Goal: Task Accomplishment & Management: Use online tool/utility

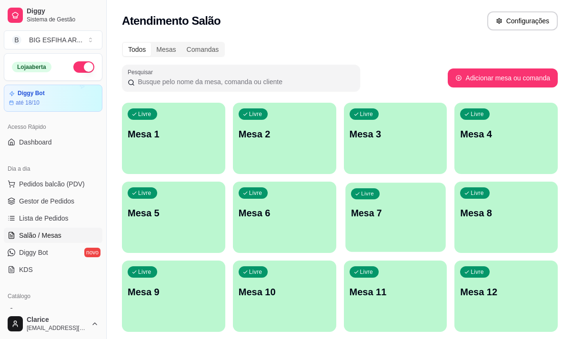
click at [396, 183] on div "Livre Mesa 7" at bounding box center [395, 212] width 100 height 58
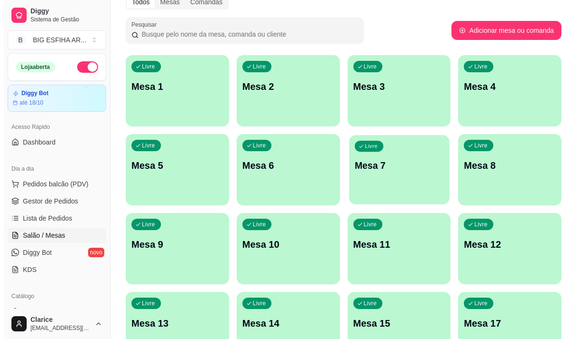
scroll to position [143, 0]
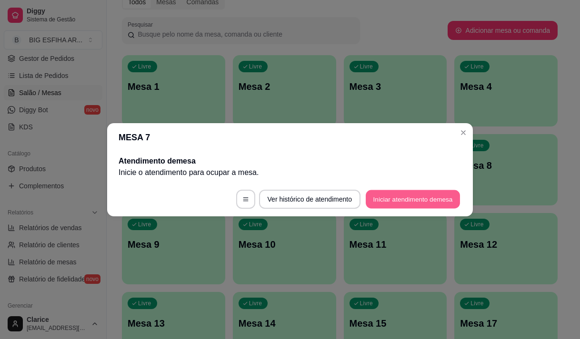
click at [405, 207] on button "Iniciar atendimento de mesa" at bounding box center [413, 199] width 94 height 19
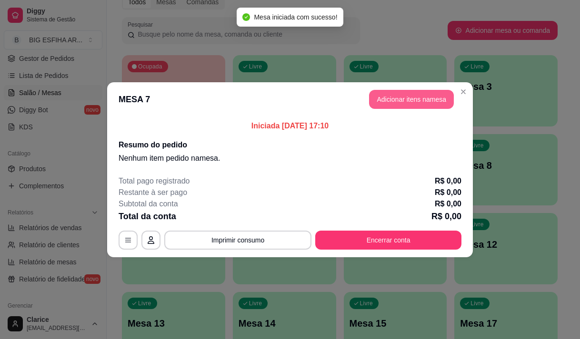
click at [412, 101] on button "Adicionar itens na mesa" at bounding box center [411, 99] width 85 height 19
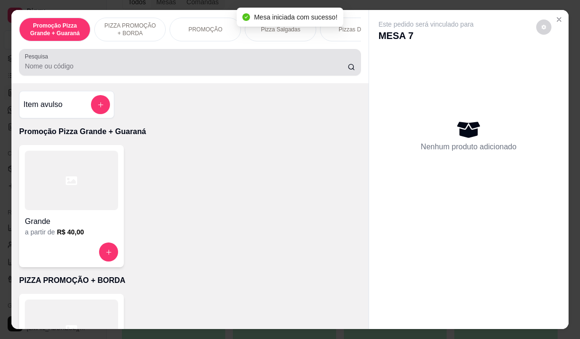
click at [209, 68] on input "Pesquisa" at bounding box center [186, 66] width 323 height 10
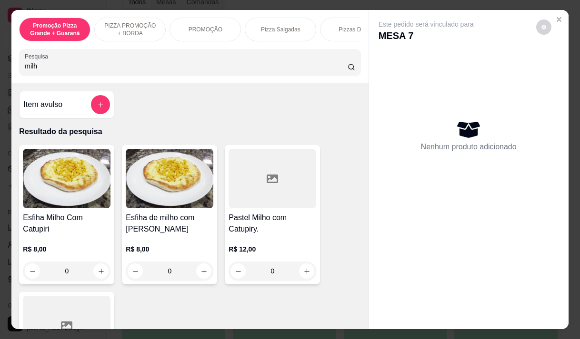
click at [161, 215] on div "Esfiha de milho com mussarela R$ 8,00 0" at bounding box center [169, 214] width 95 height 139
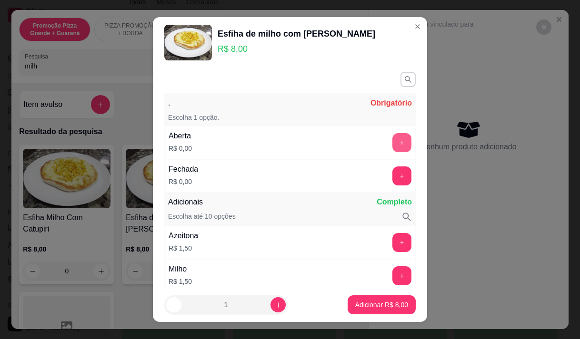
click at [392, 139] on button "+" at bounding box center [401, 142] width 19 height 19
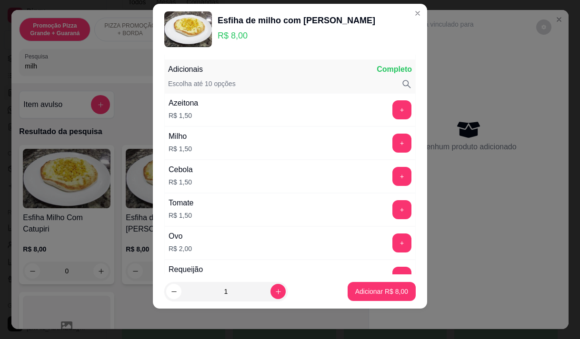
scroll to position [125, 0]
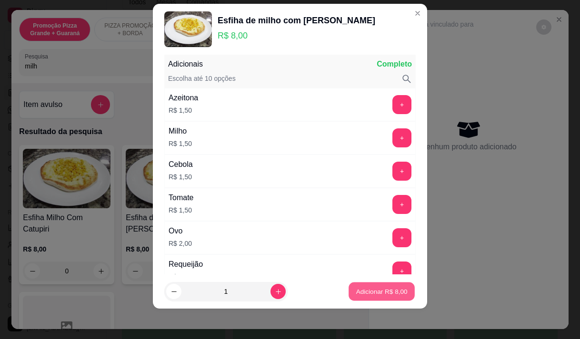
click at [356, 289] on p "Adicionar R$ 8,00" at bounding box center [381, 291] width 51 height 9
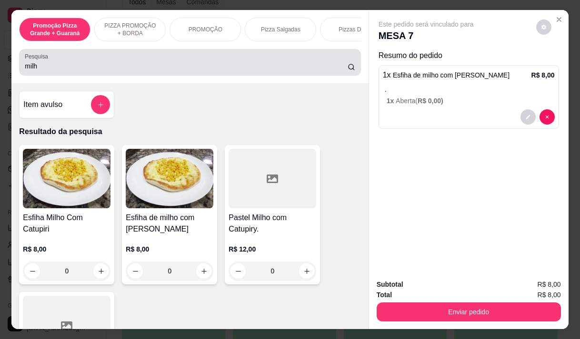
click at [79, 71] on input "milh" at bounding box center [186, 66] width 323 height 10
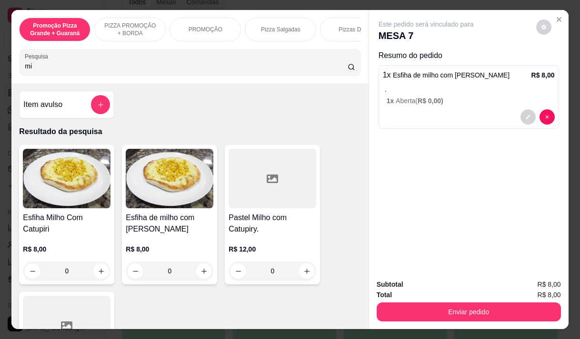
type input "m"
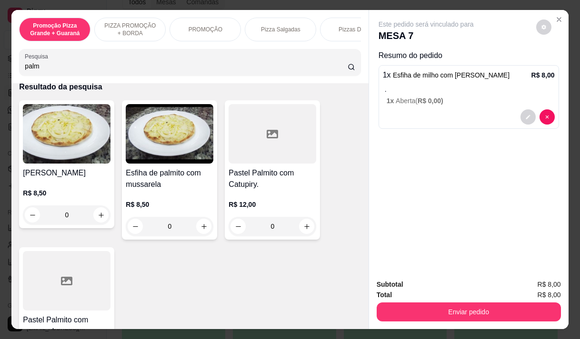
scroll to position [0, 0]
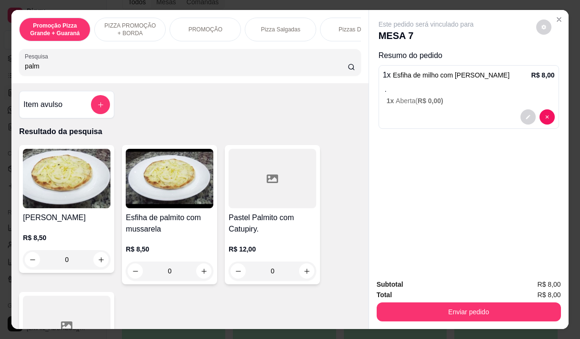
click at [184, 197] on img at bounding box center [170, 178] width 88 height 59
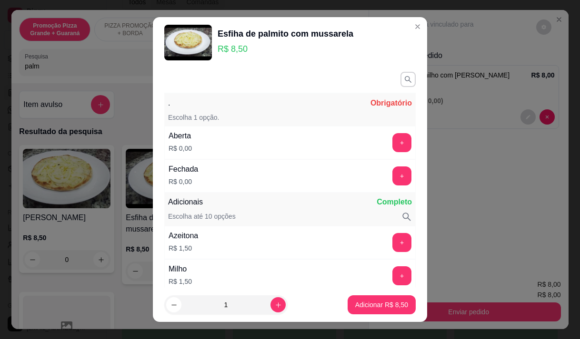
click at [392, 134] on div "+" at bounding box center [401, 142] width 27 height 19
click at [393, 139] on button "+" at bounding box center [402, 142] width 19 height 19
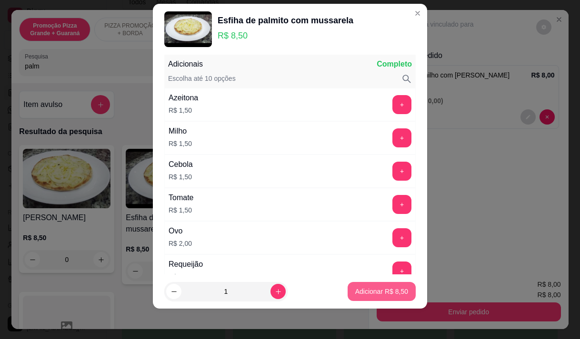
click at [376, 289] on p "Adicionar R$ 8,50" at bounding box center [381, 292] width 53 height 10
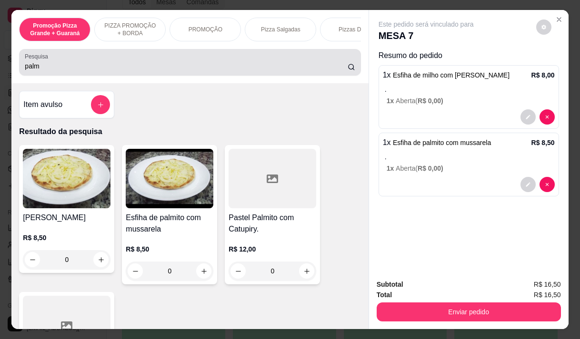
click at [77, 68] on input "palm" at bounding box center [186, 66] width 323 height 10
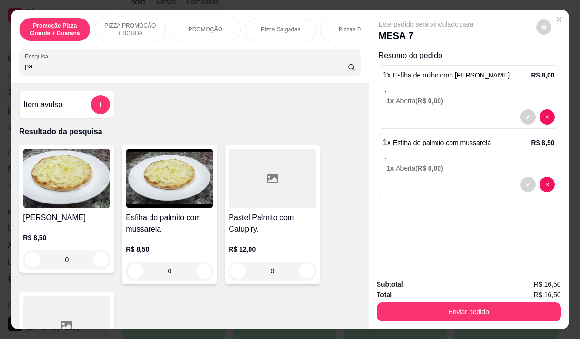
type input "p"
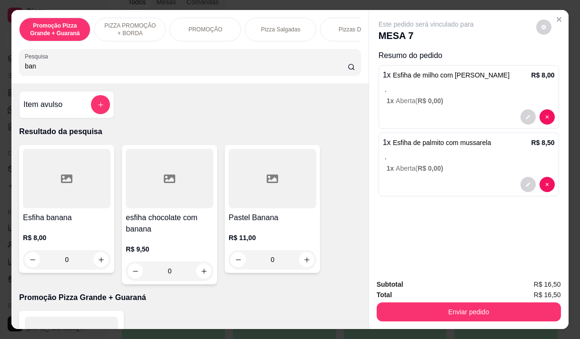
click at [66, 235] on div "R$ 8,00 0" at bounding box center [67, 247] width 88 height 46
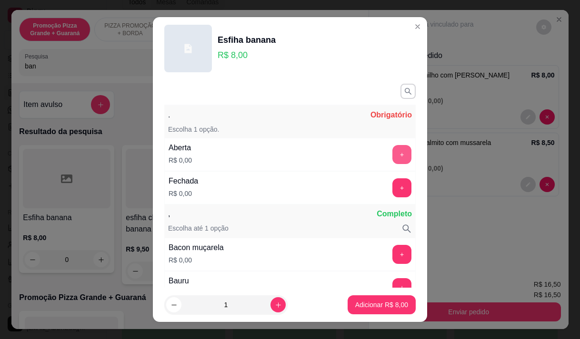
click at [392, 153] on button "+" at bounding box center [401, 154] width 19 height 19
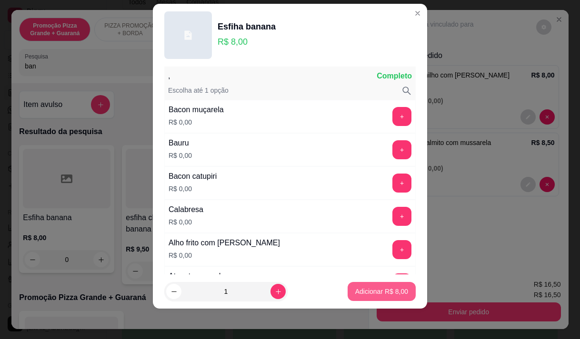
click at [366, 287] on p "Adicionar R$ 8,00" at bounding box center [381, 292] width 53 height 10
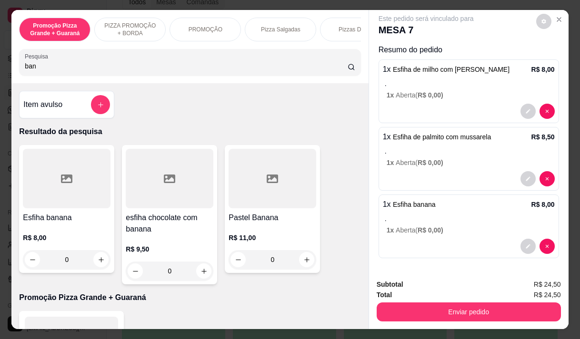
scroll to position [6, 0]
click at [47, 71] on input "ban" at bounding box center [186, 66] width 323 height 10
type input "b"
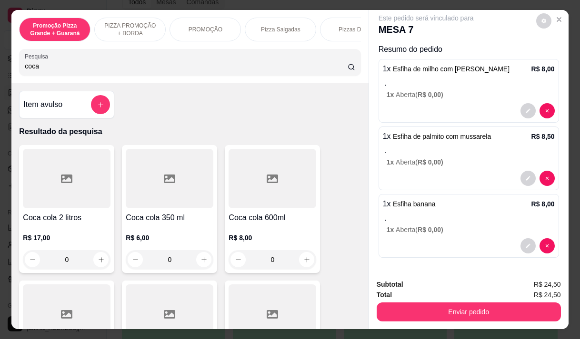
type input "coca"
click at [168, 199] on div at bounding box center [170, 178] width 88 height 59
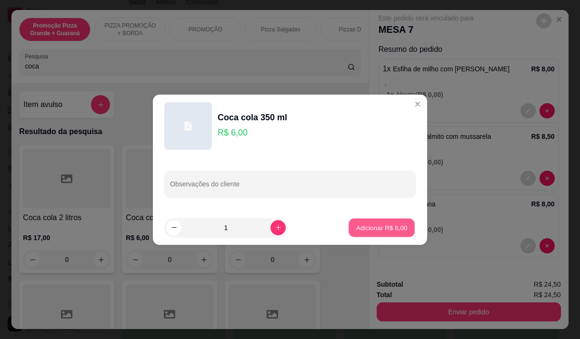
click at [392, 232] on p "Adicionar R$ 6,00" at bounding box center [381, 227] width 51 height 9
type input "1"
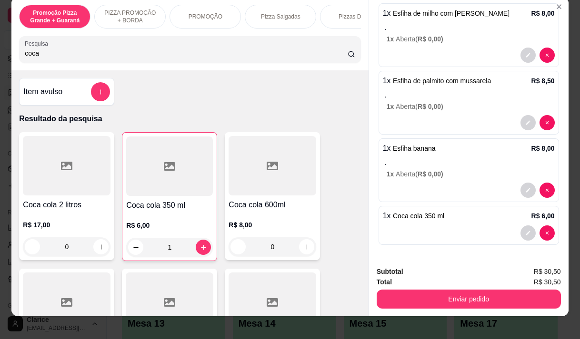
scroll to position [24, 0]
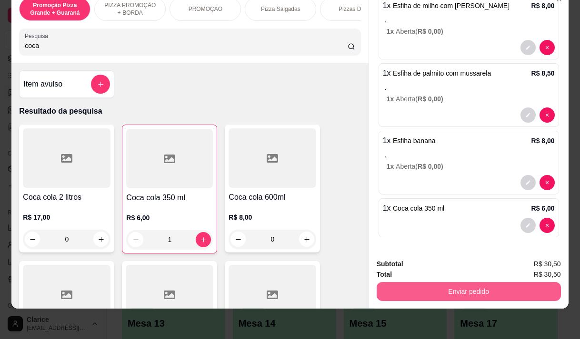
click at [440, 282] on button "Enviar pedido" at bounding box center [468, 291] width 184 height 19
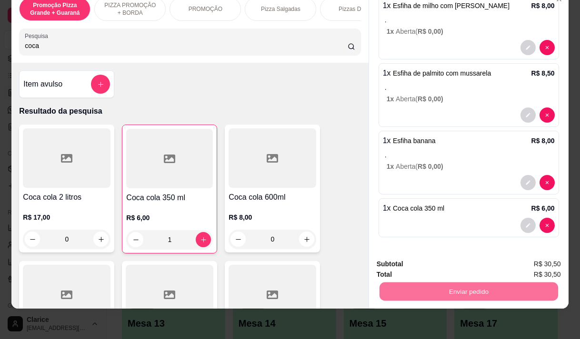
click at [526, 257] on button "Enviar pedido" at bounding box center [536, 261] width 54 height 18
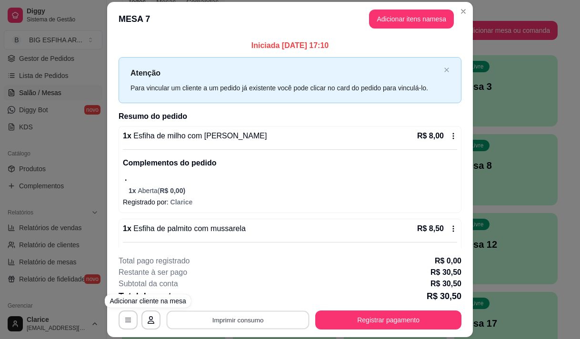
click at [225, 317] on button "Imprimir consumo" at bounding box center [238, 320] width 143 height 19
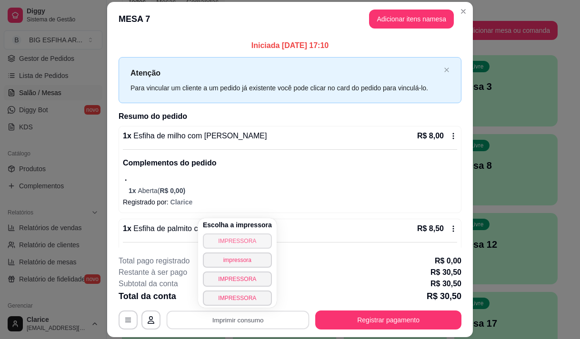
click at [237, 239] on button "IMPRESSORA" at bounding box center [237, 241] width 69 height 15
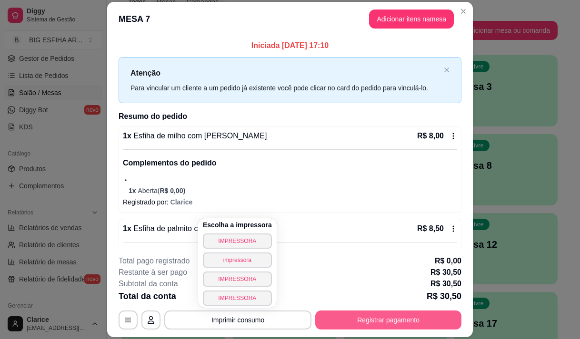
click at [376, 323] on button "Registrar pagamento" at bounding box center [388, 320] width 146 height 19
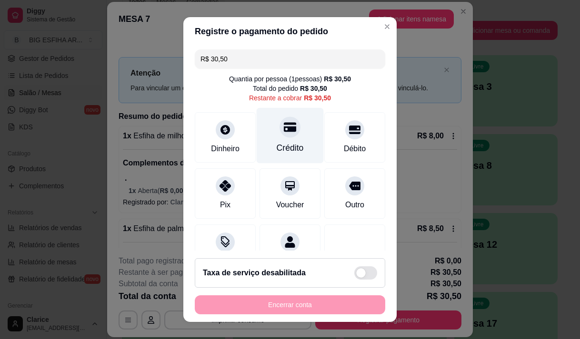
click at [283, 155] on div "Crédito" at bounding box center [290, 136] width 67 height 56
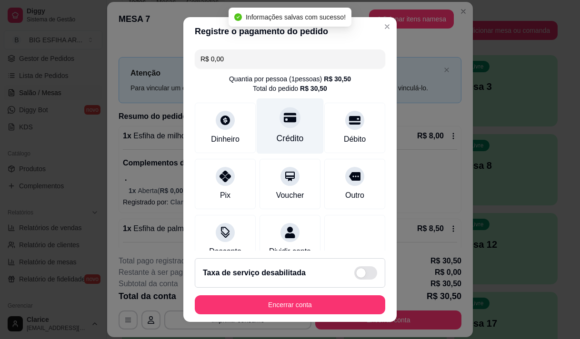
type input "R$ 0,00"
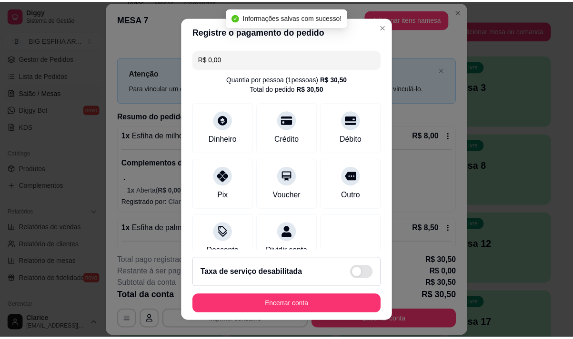
scroll to position [79, 0]
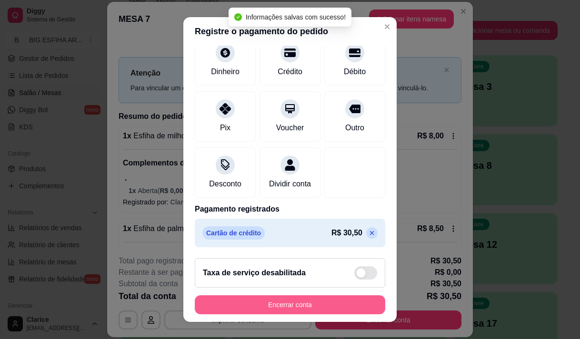
click at [300, 302] on button "Encerrar conta" at bounding box center [290, 305] width 190 height 19
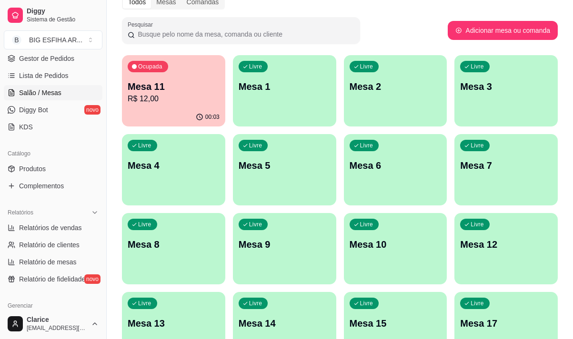
scroll to position [190, 0]
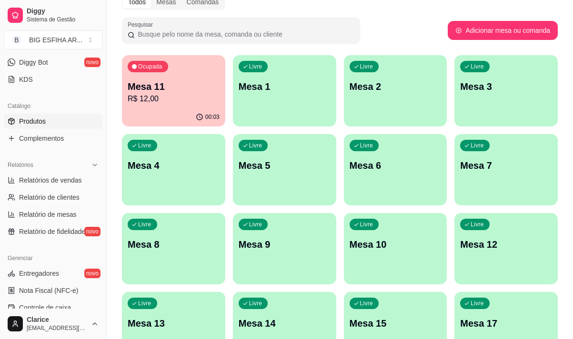
click at [43, 123] on span "Produtos" at bounding box center [32, 122] width 27 height 10
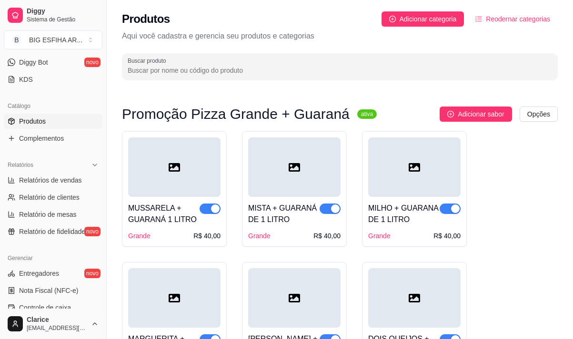
click at [129, 72] on input "Buscar produto" at bounding box center [340, 71] width 424 height 10
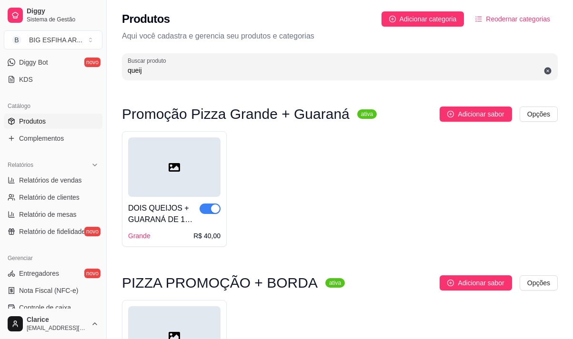
click at [179, 66] on input "queij" at bounding box center [340, 71] width 424 height 10
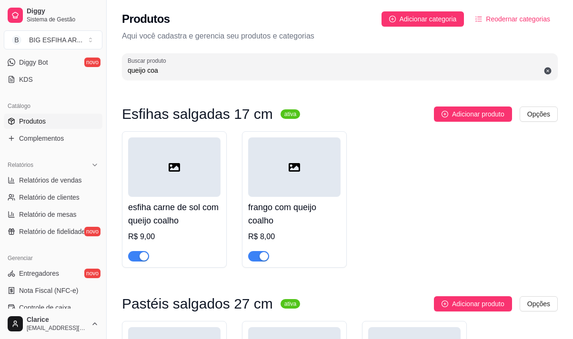
type input "queijo coa"
click at [137, 264] on div "esfiha carne de sol com queijo coalho R$ 9,00" at bounding box center [174, 199] width 105 height 137
click at [138, 254] on span "button" at bounding box center [138, 256] width 21 height 10
click at [255, 257] on span "button" at bounding box center [258, 256] width 21 height 10
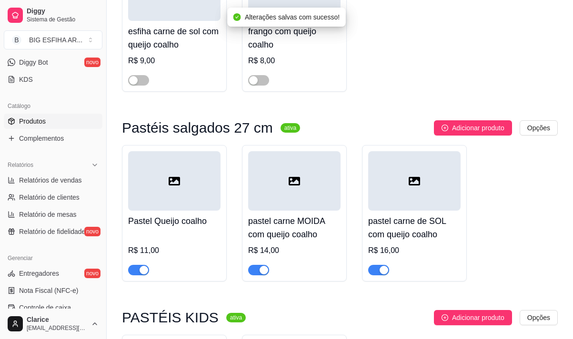
scroll to position [190, 0]
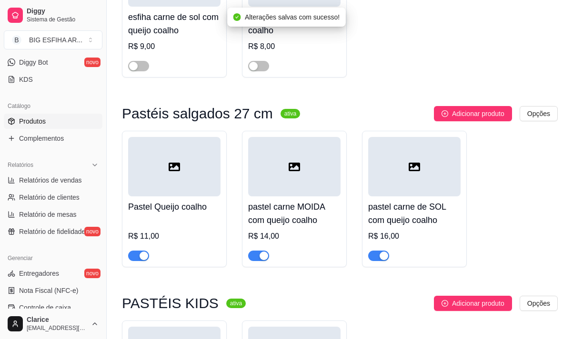
click at [134, 255] on span "button" at bounding box center [138, 256] width 21 height 10
click at [253, 251] on div at bounding box center [258, 255] width 21 height 11
click at [252, 252] on span "button" at bounding box center [258, 256] width 21 height 10
click at [383, 257] on div "button" at bounding box center [383, 256] width 9 height 9
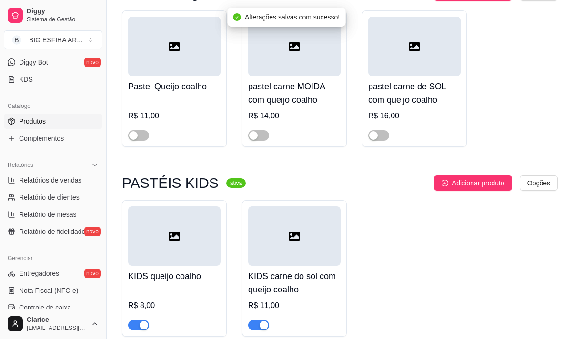
scroll to position [358, 0]
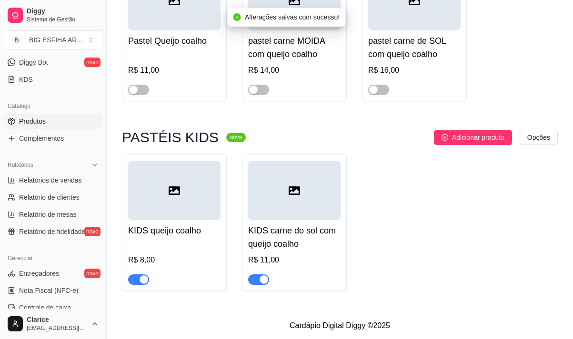
click at [136, 281] on span "button" at bounding box center [138, 280] width 21 height 10
click at [265, 279] on div "button" at bounding box center [263, 280] width 9 height 9
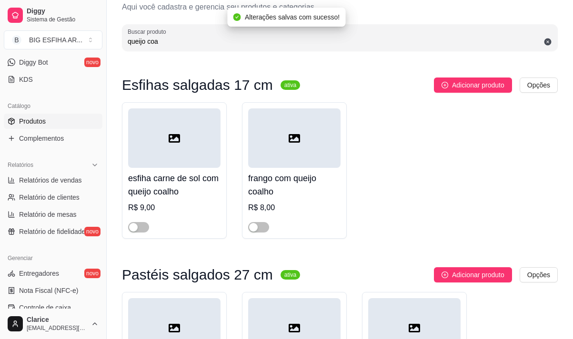
scroll to position [0, 0]
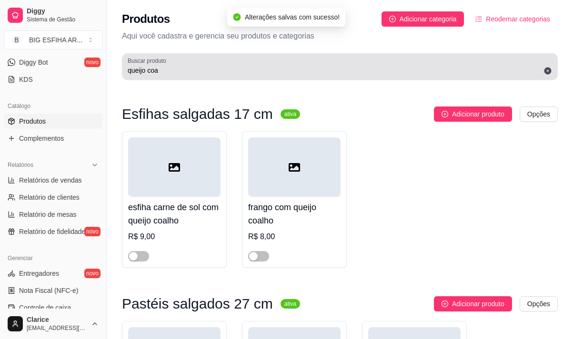
click at [160, 69] on input "queijo coa" at bounding box center [340, 71] width 424 height 10
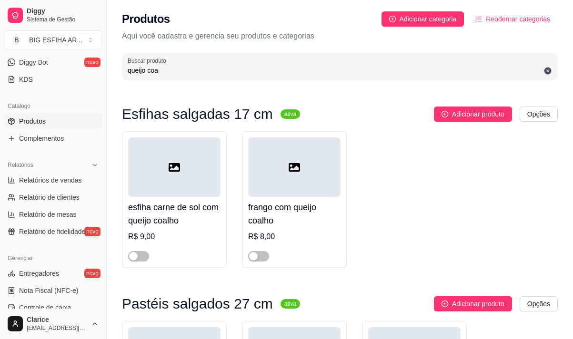
click at [160, 69] on input "queijo coa" at bounding box center [340, 71] width 424 height 10
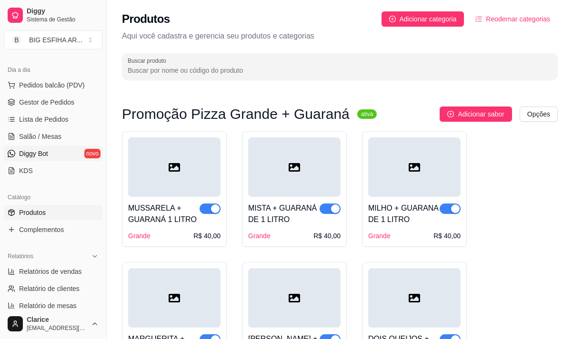
scroll to position [95, 0]
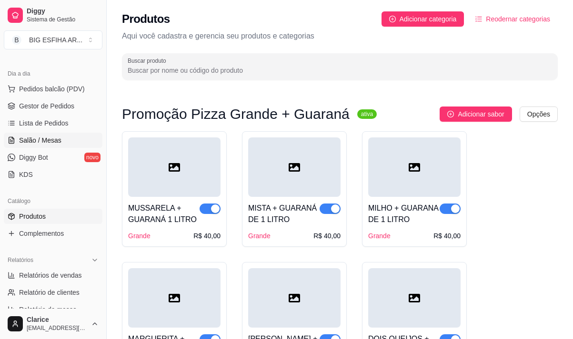
click at [37, 139] on span "Salão / Mesas" at bounding box center [40, 141] width 42 height 10
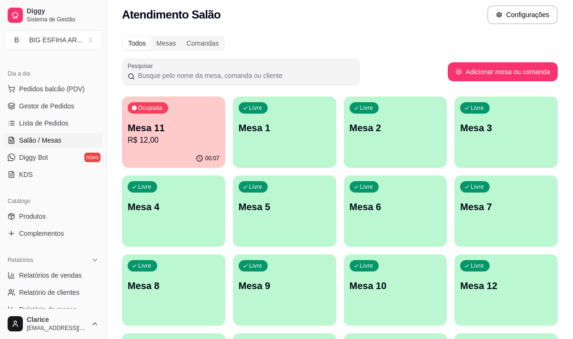
scroll to position [48, 0]
